Goal: Task Accomplishment & Management: Manage account settings

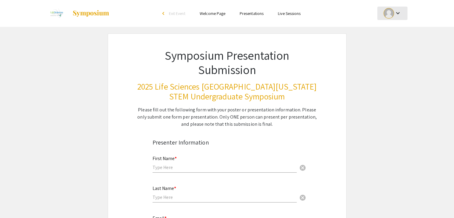
click at [398, 12] on mat-icon "keyboard_arrow_down" at bounding box center [397, 13] width 7 height 7
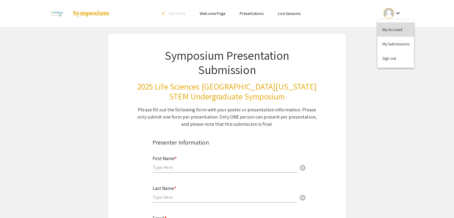
click at [389, 27] on button "My Account" at bounding box center [395, 29] width 37 height 14
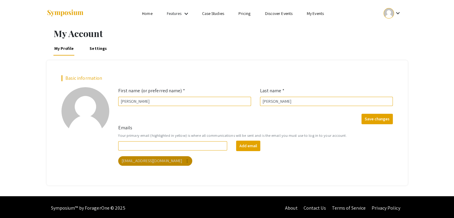
click at [155, 161] on mat-chip "[EMAIL_ADDRESS][DOMAIN_NAME] more_vert" at bounding box center [155, 161] width 74 height 10
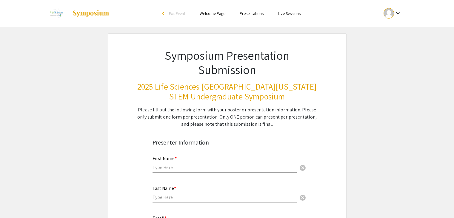
click at [163, 11] on div "arrow_back_ios" at bounding box center [164, 13] width 4 height 7
